Goal: Register for event/course

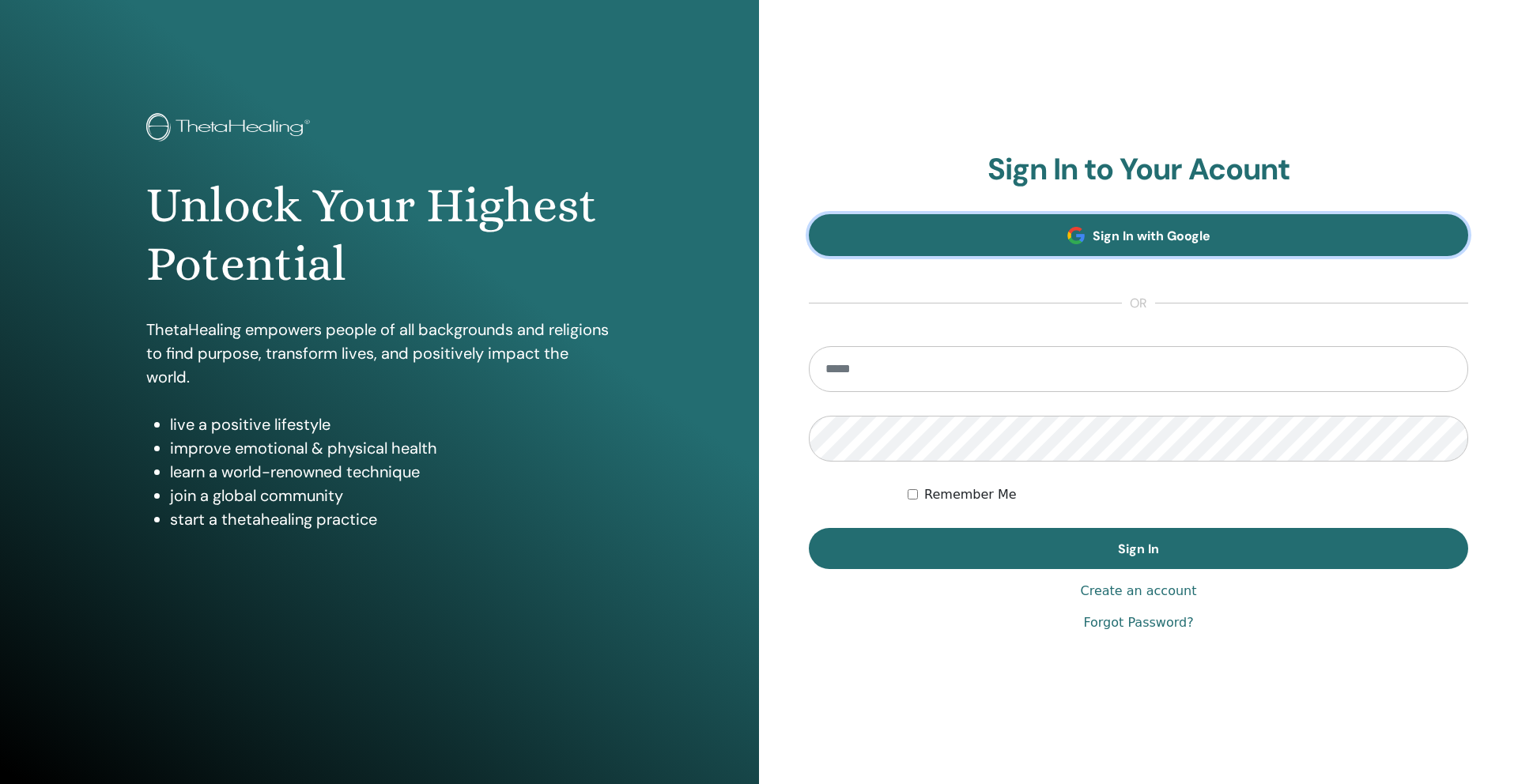
click at [1124, 241] on span "Sign In with Google" at bounding box center [1151, 236] width 118 height 16
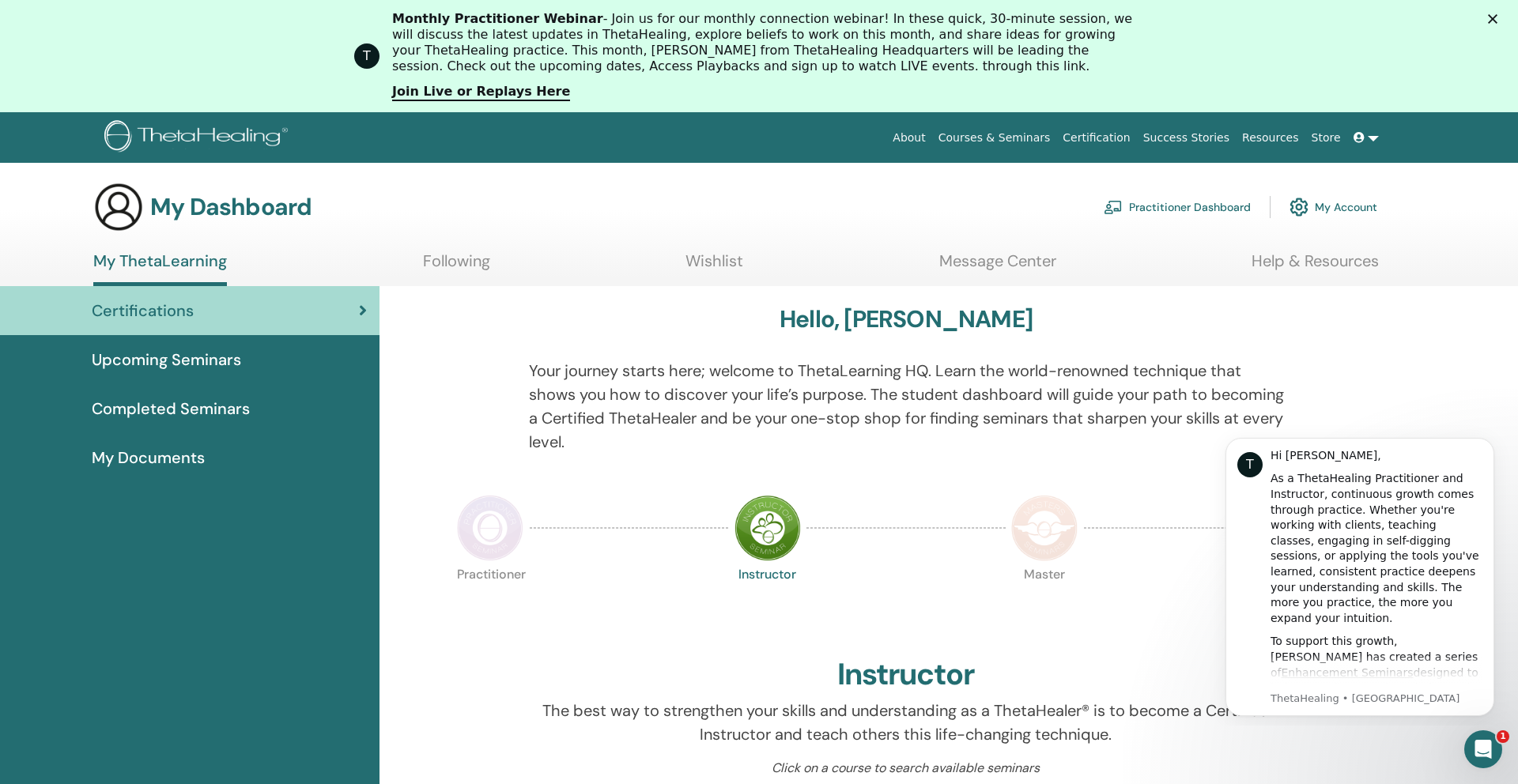
click at [190, 365] on span "Upcoming Seminars" at bounding box center [166, 360] width 149 height 23
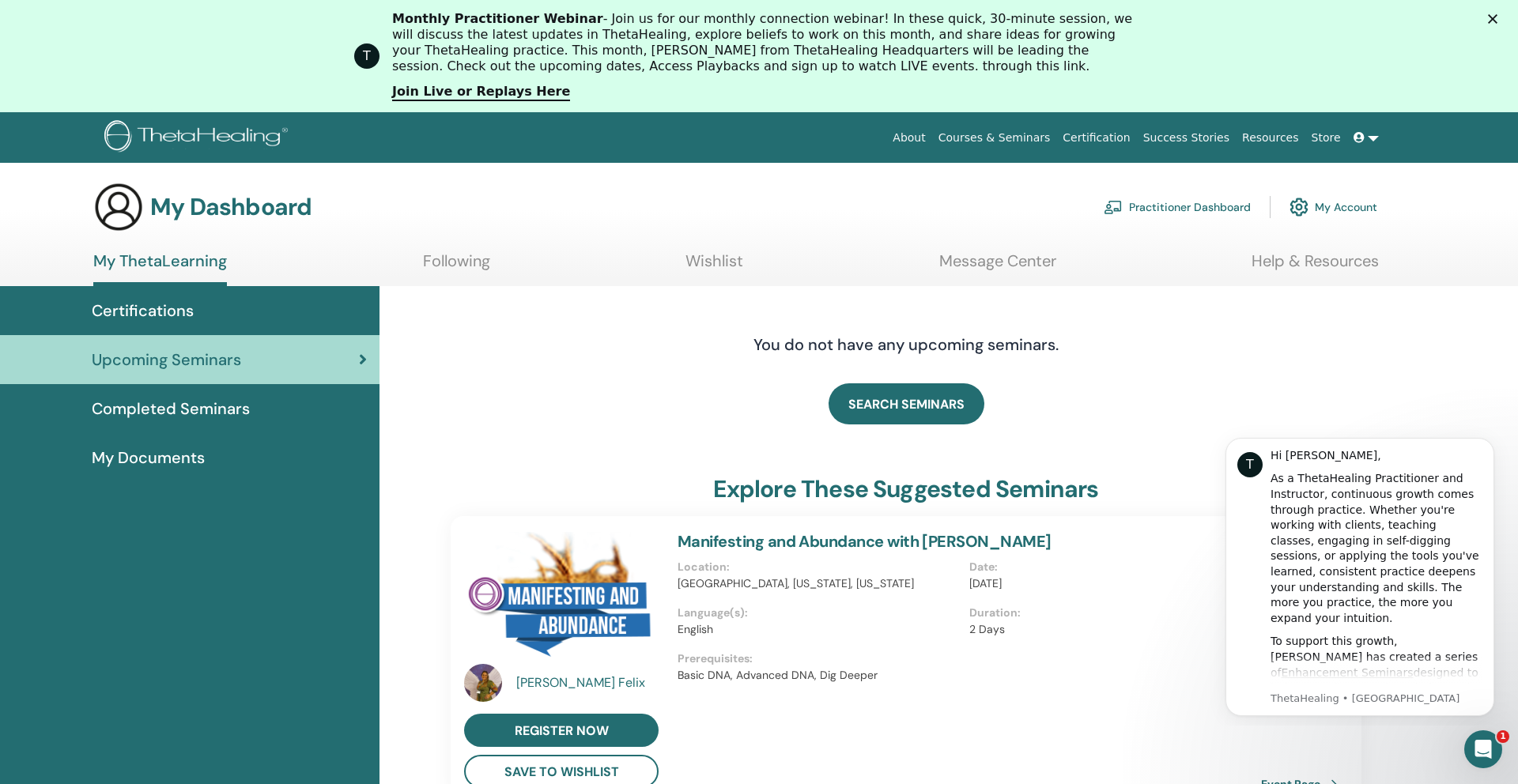
click at [1488, 16] on icon "Zamknij" at bounding box center [1493, 19] width 10 height 10
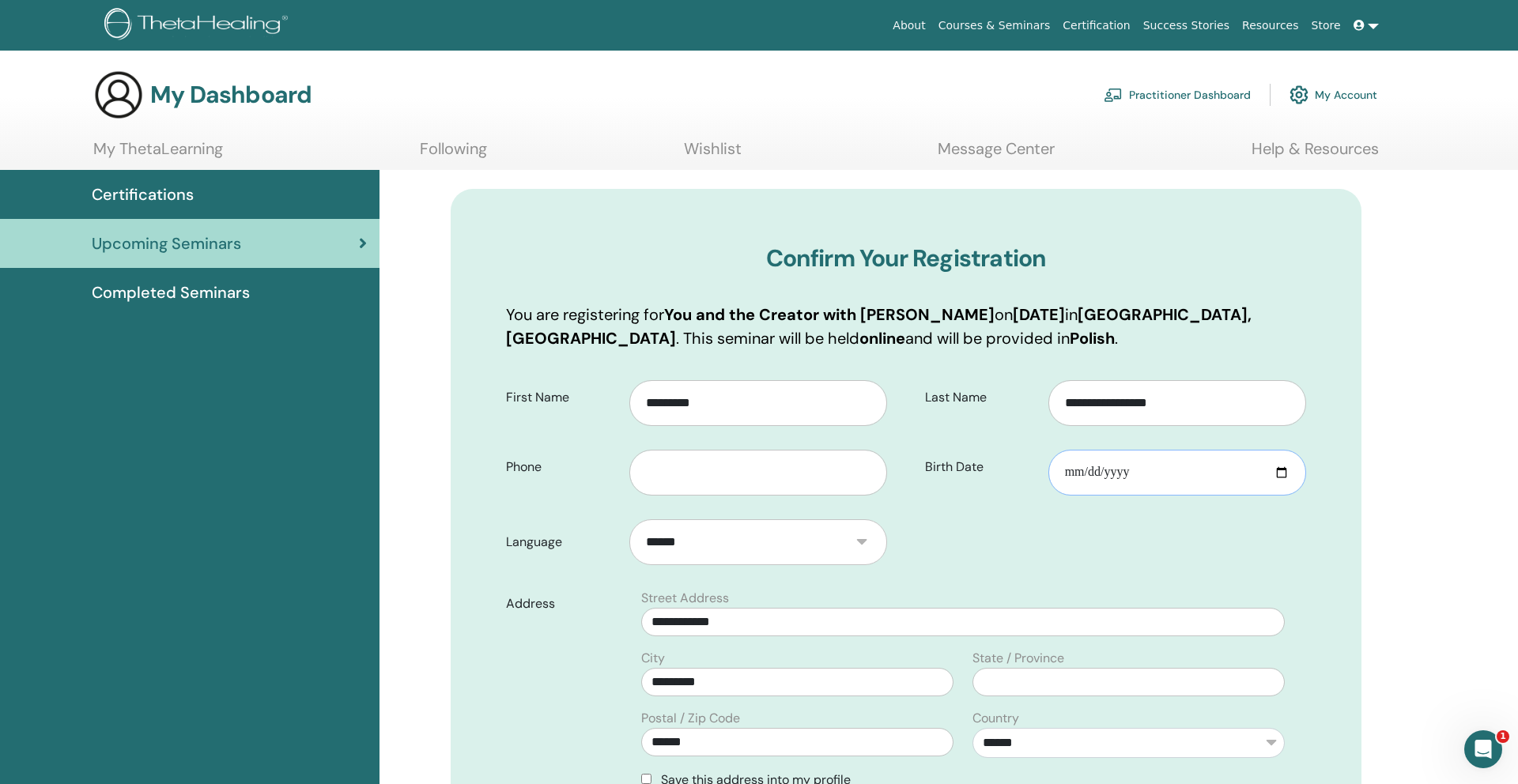
click at [1064, 474] on input "Birth Date" at bounding box center [1177, 472] width 258 height 46
type input "**********"
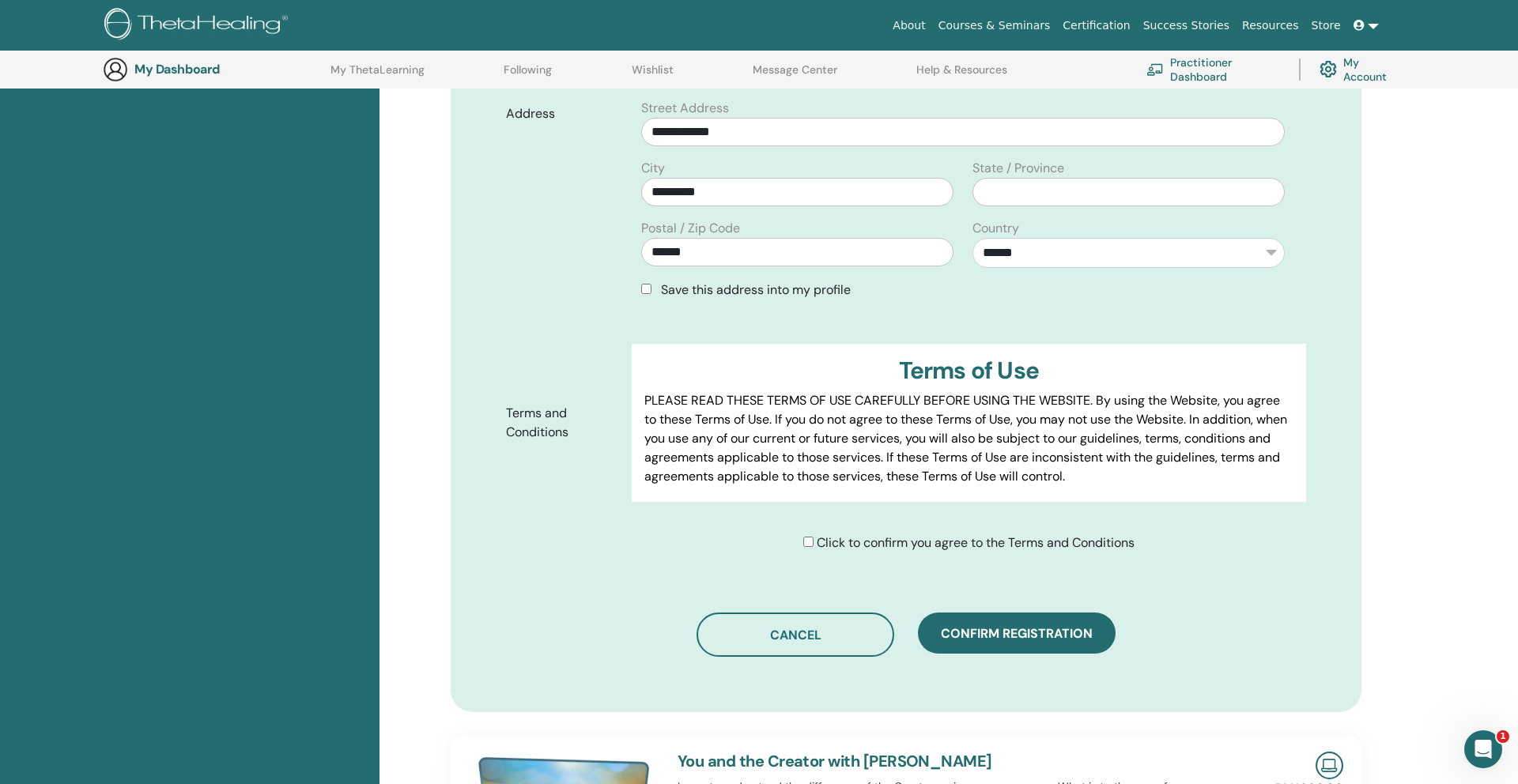
scroll to position [549, 0]
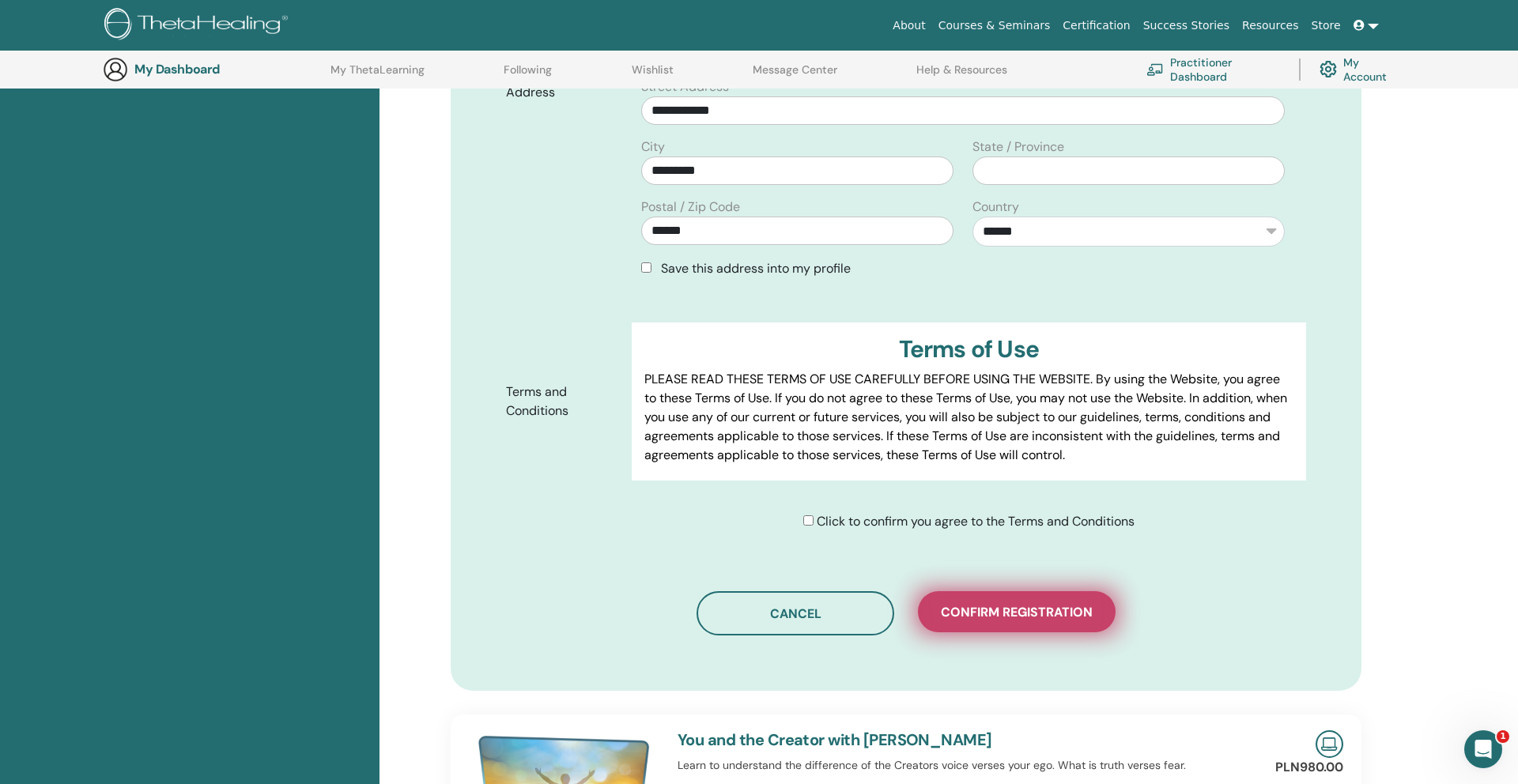
click at [992, 614] on span "Confirm registration" at bounding box center [1016, 612] width 152 height 16
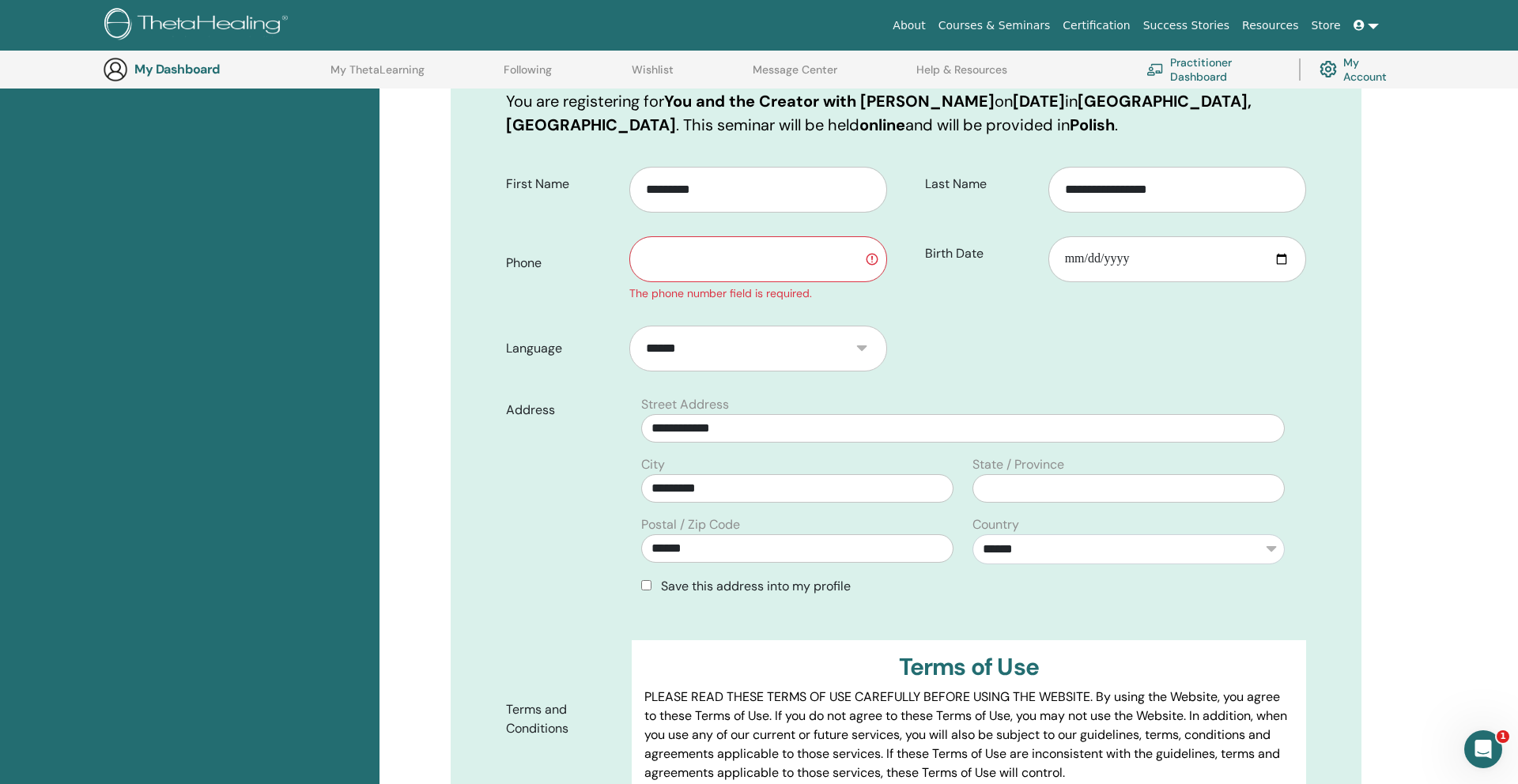
scroll to position [244, 0]
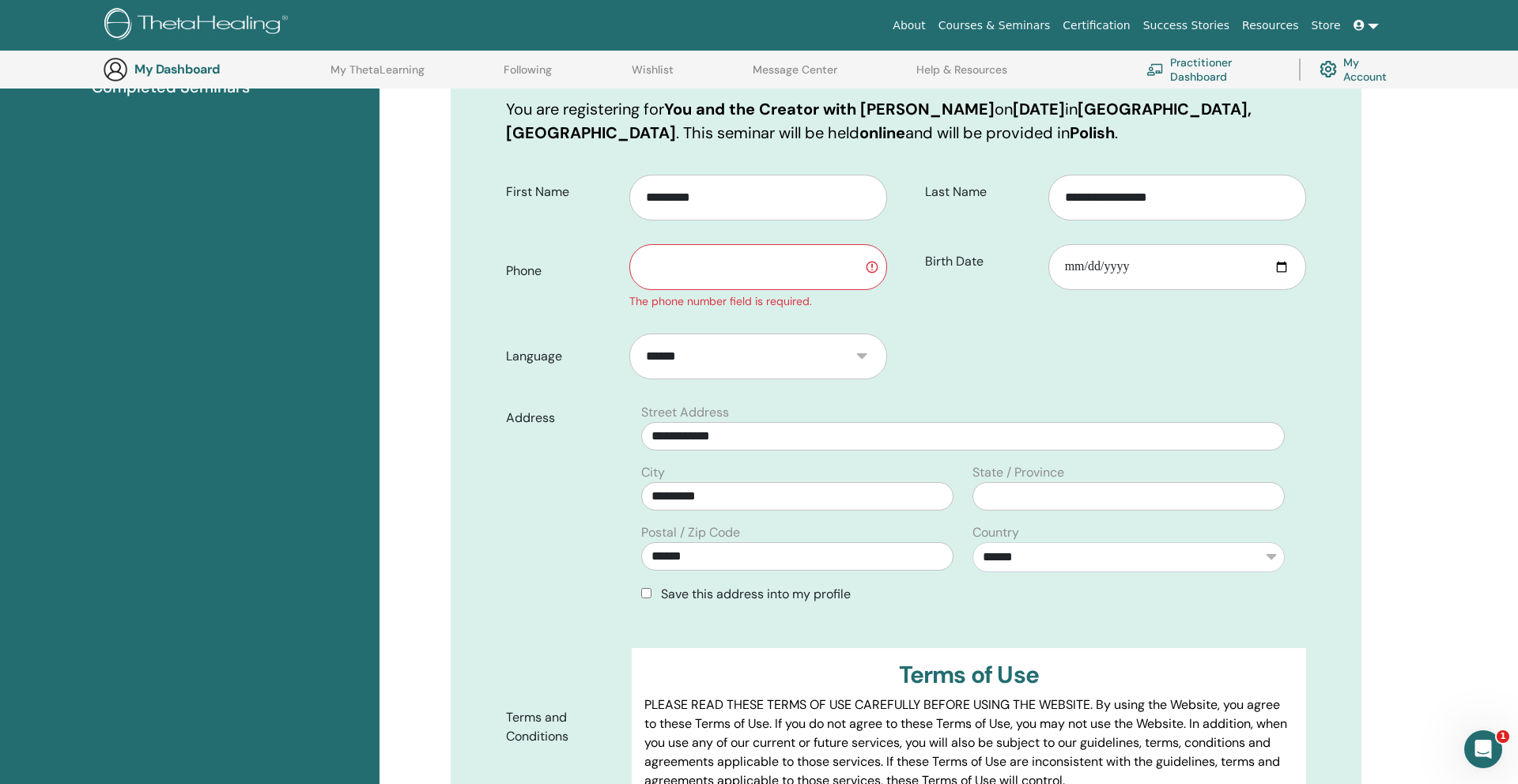
click at [767, 275] on input "text" at bounding box center [758, 267] width 258 height 46
type input "*********"
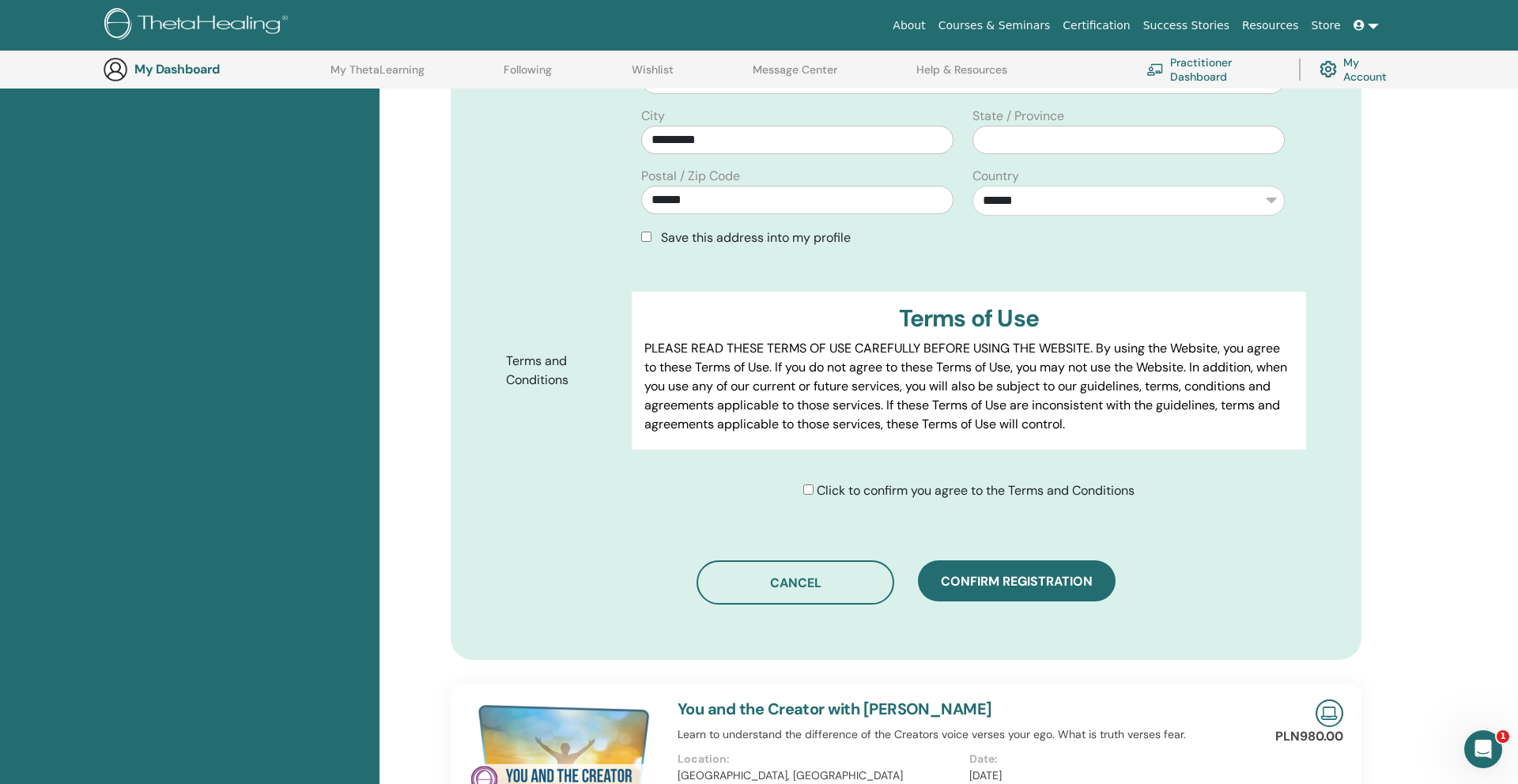
scroll to position [627, 0]
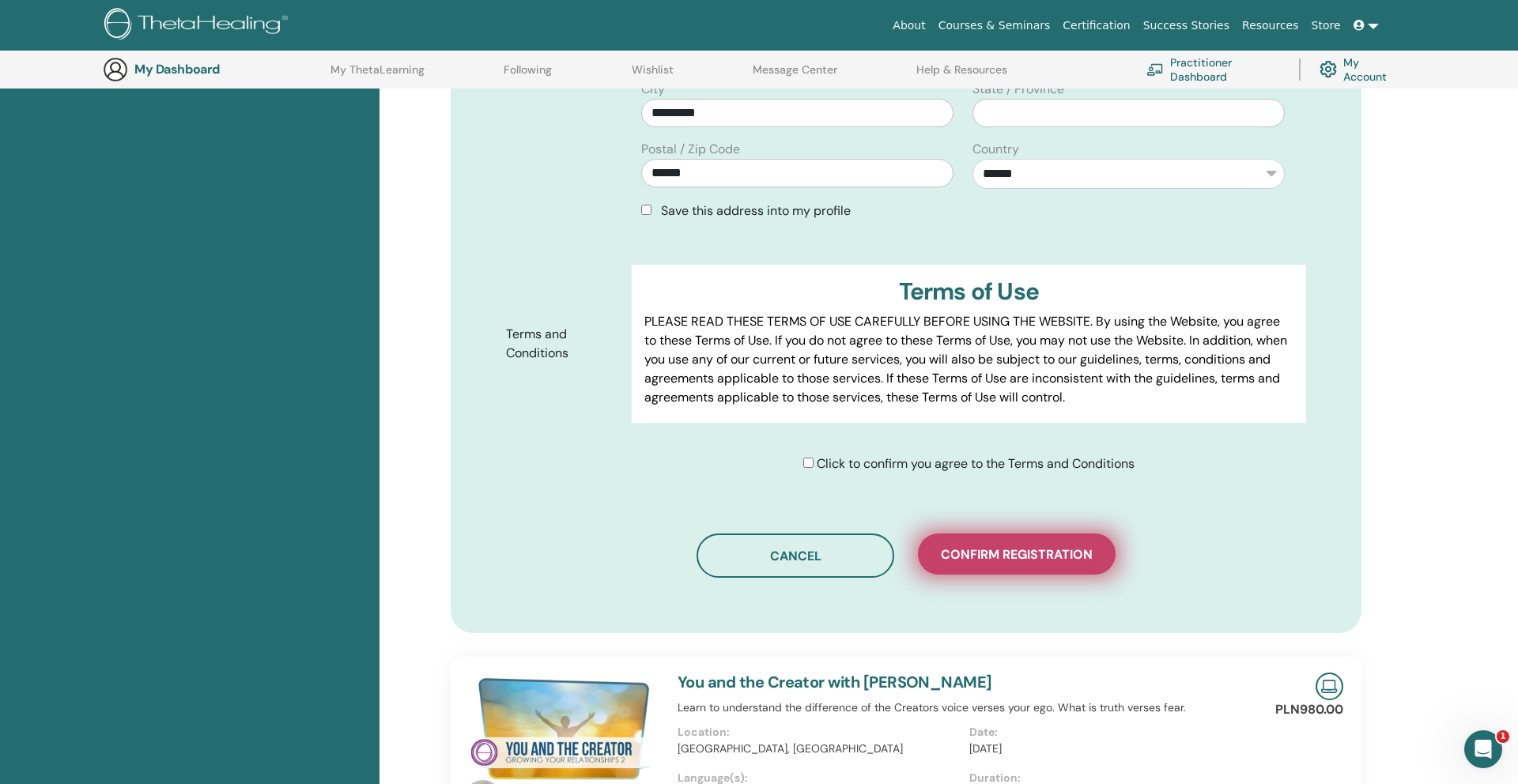
click at [1037, 560] on span "Confirm registration" at bounding box center [1016, 555] width 152 height 16
